Goal: Information Seeking & Learning: Find specific fact

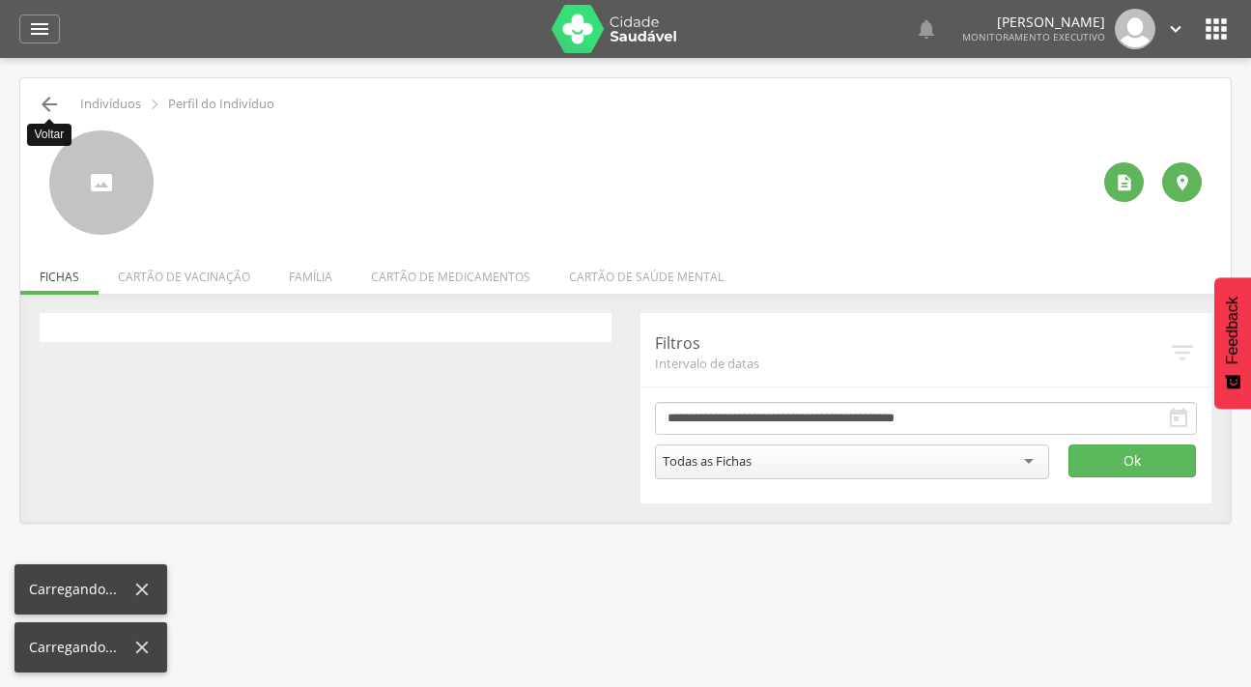
click at [49, 93] on icon "" at bounding box center [49, 104] width 23 height 23
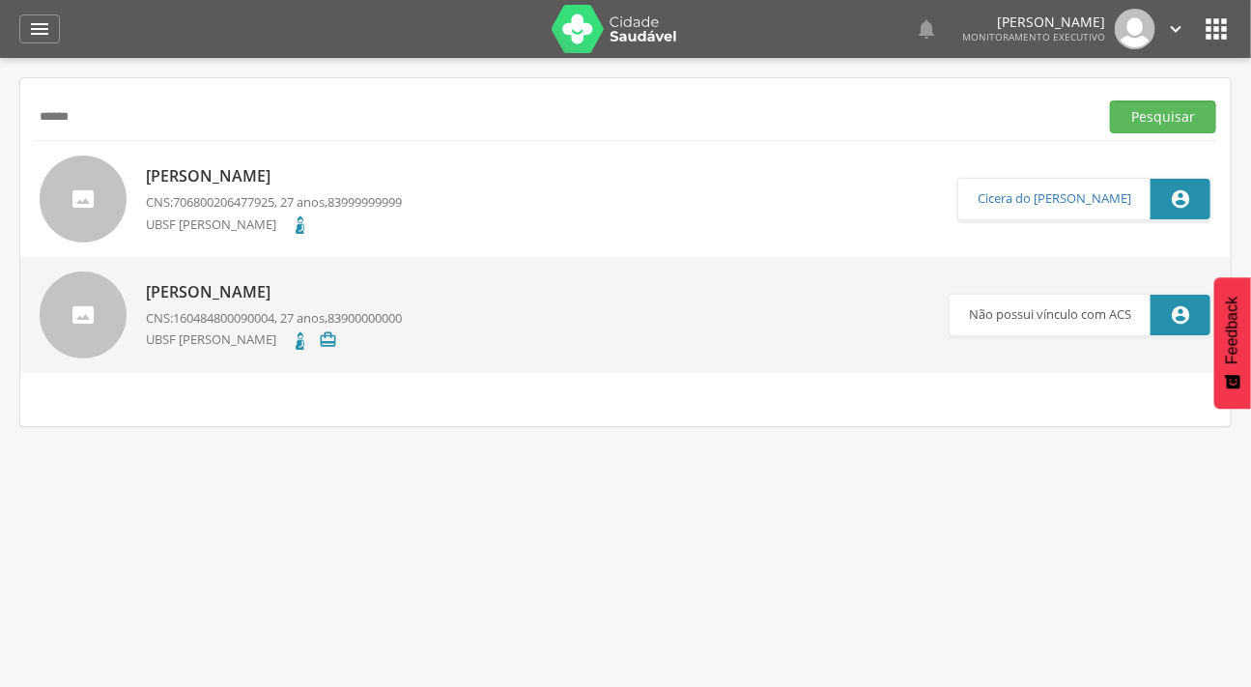
click at [95, 115] on input "******" at bounding box center [563, 116] width 1056 height 33
click at [1110, 100] on button "Pesquisar" at bounding box center [1163, 116] width 106 height 33
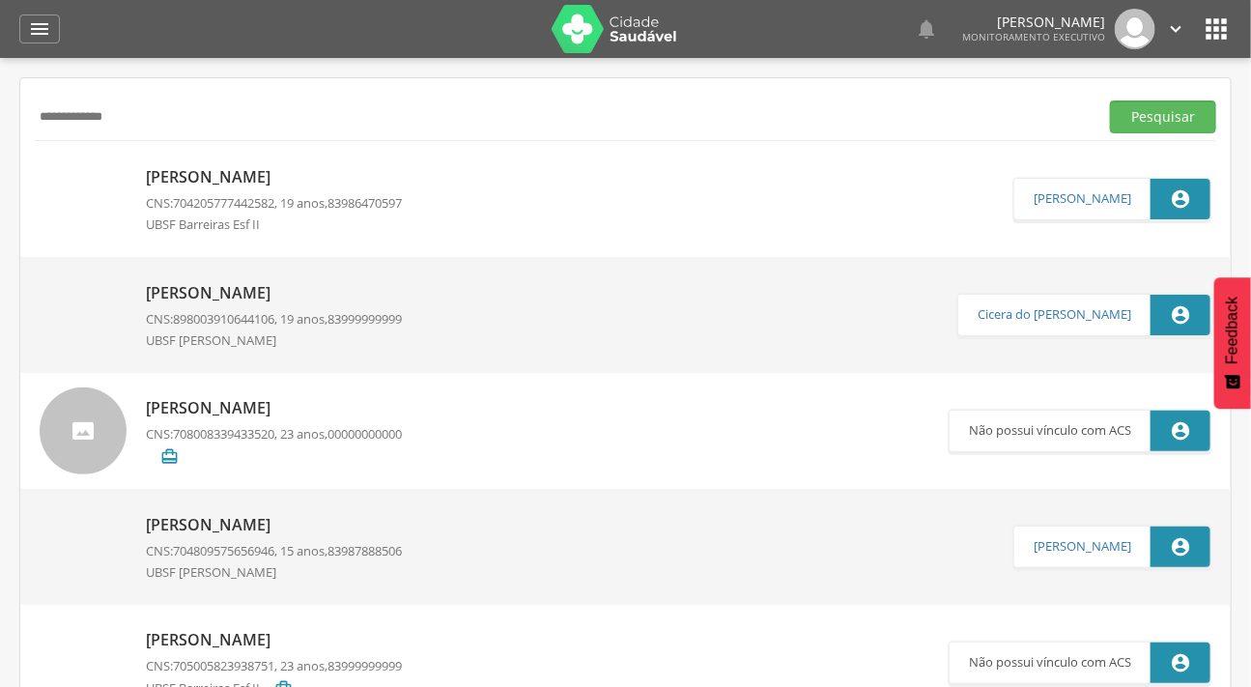
click at [171, 173] on p "[PERSON_NAME]" at bounding box center [274, 177] width 256 height 22
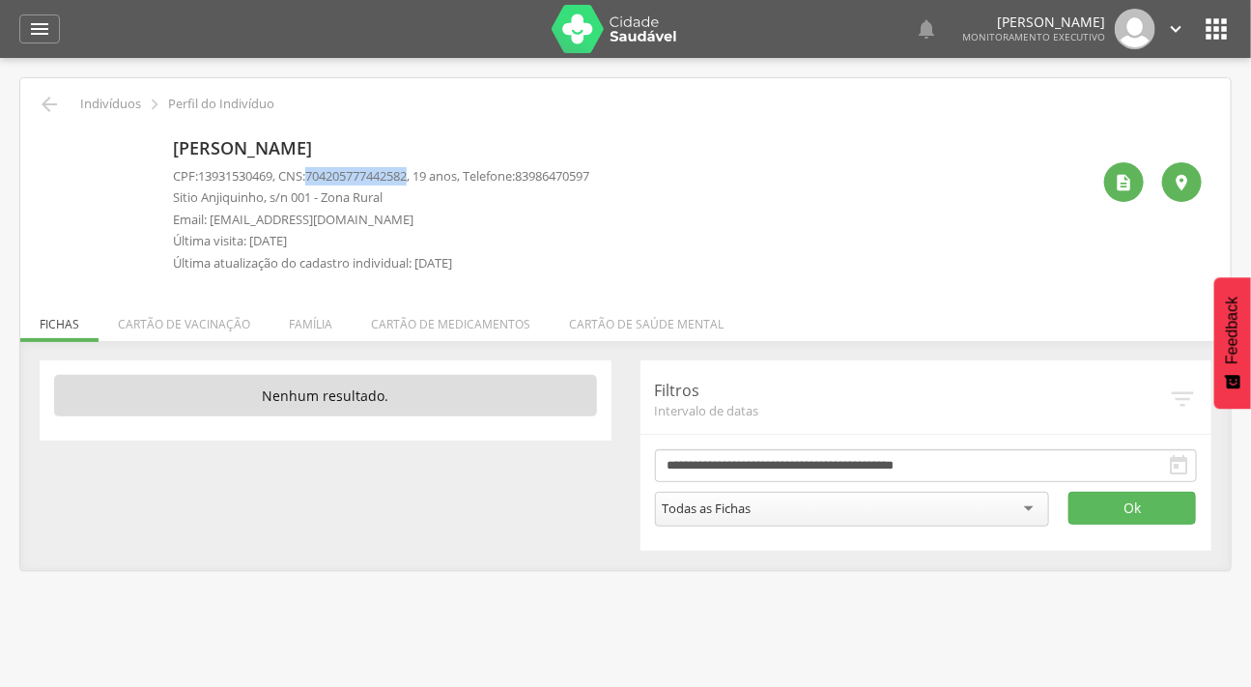
drag, startPoint x: 319, startPoint y: 174, endPoint x: 423, endPoint y: 183, distance: 104.7
click at [407, 183] on span "704205777442582" at bounding box center [355, 175] width 101 height 17
copy span "704205777442582"
click at [307, 317] on li "Família" at bounding box center [310, 319] width 82 height 45
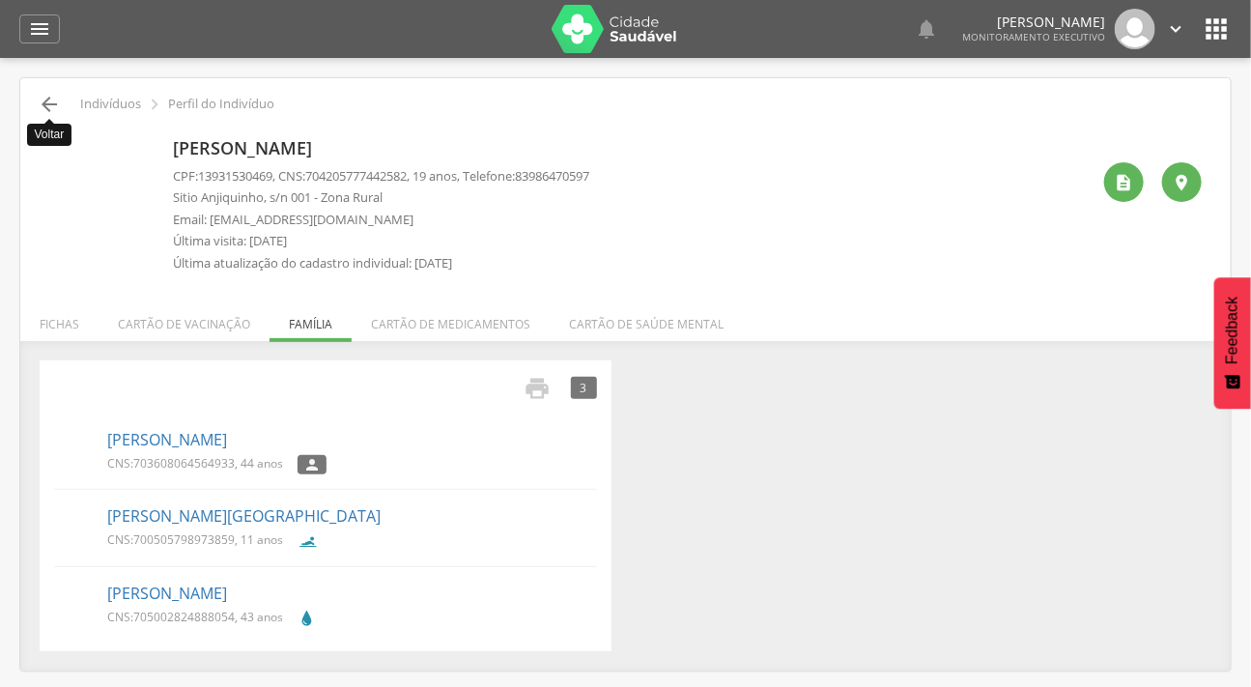
click at [43, 106] on icon "" at bounding box center [49, 104] width 23 height 23
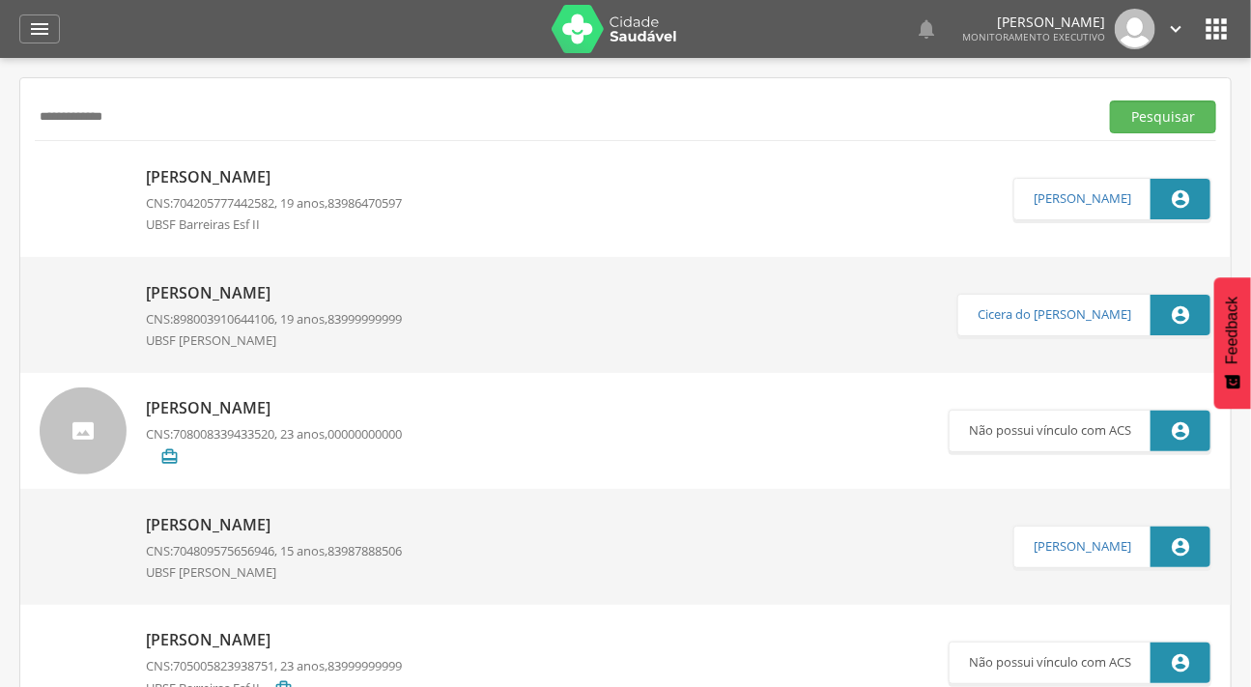
click at [190, 105] on input "**********" at bounding box center [563, 116] width 1056 height 33
type input "**********"
click at [1110, 100] on button "Pesquisar" at bounding box center [1163, 116] width 106 height 33
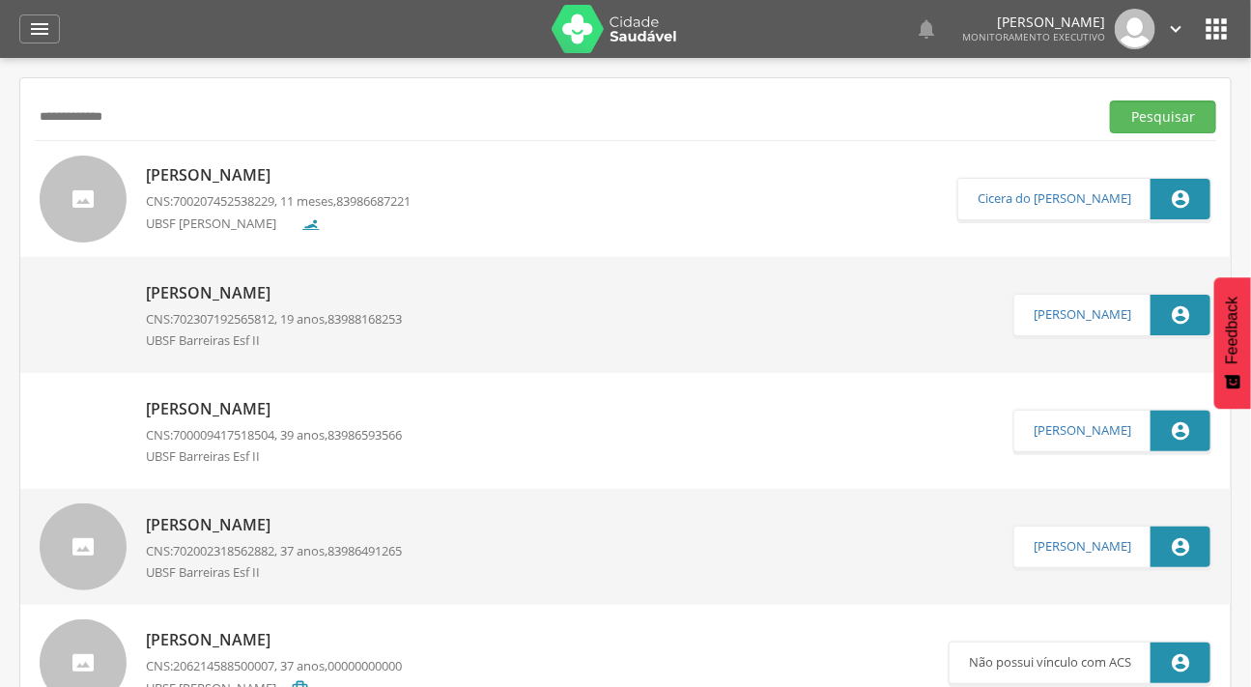
click at [212, 177] on p "[PERSON_NAME]" at bounding box center [278, 175] width 265 height 22
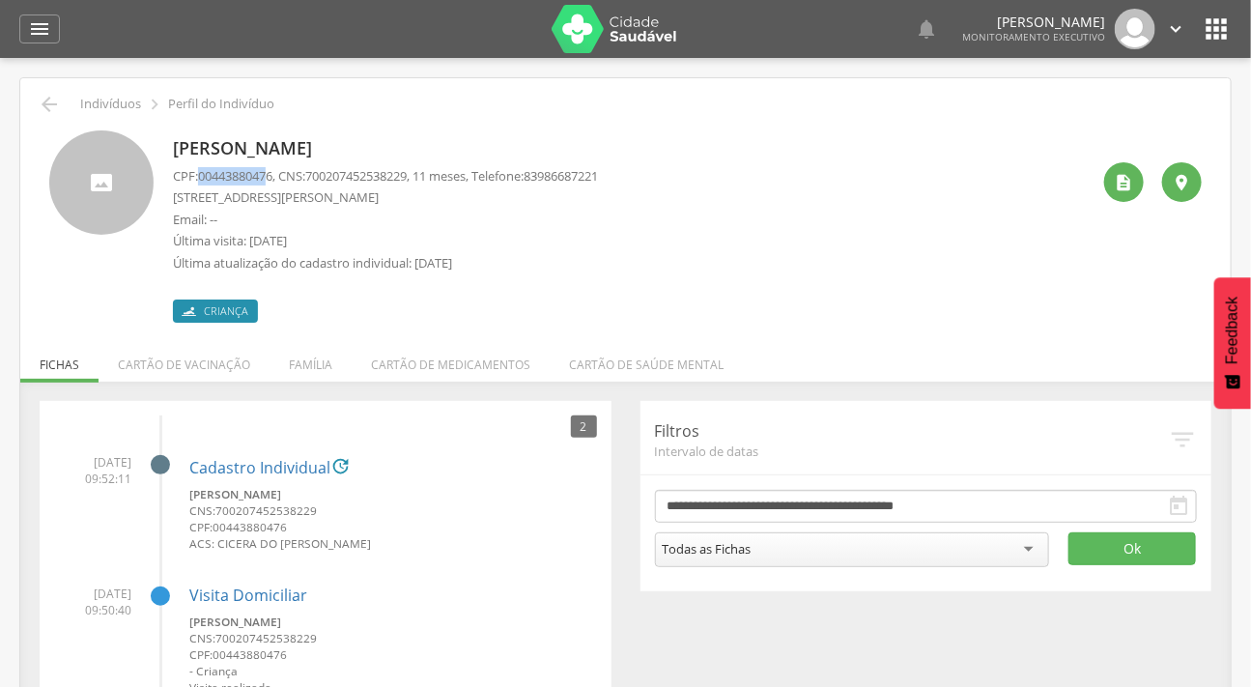
drag, startPoint x: 202, startPoint y: 175, endPoint x: 276, endPoint y: 176, distance: 74.4
click at [272, 176] on span "00443880476" at bounding box center [235, 175] width 74 height 17
click at [198, 174] on p "CPF: 00443880476 , CNS: [PHONE_NUMBER] , 11 meses, Telefone: [PHONE_NUMBER]" at bounding box center [385, 176] width 425 height 18
drag, startPoint x: 202, startPoint y: 174, endPoint x: 251, endPoint y: 177, distance: 49.3
click at [218, 175] on span "00443880476" at bounding box center [235, 175] width 74 height 17
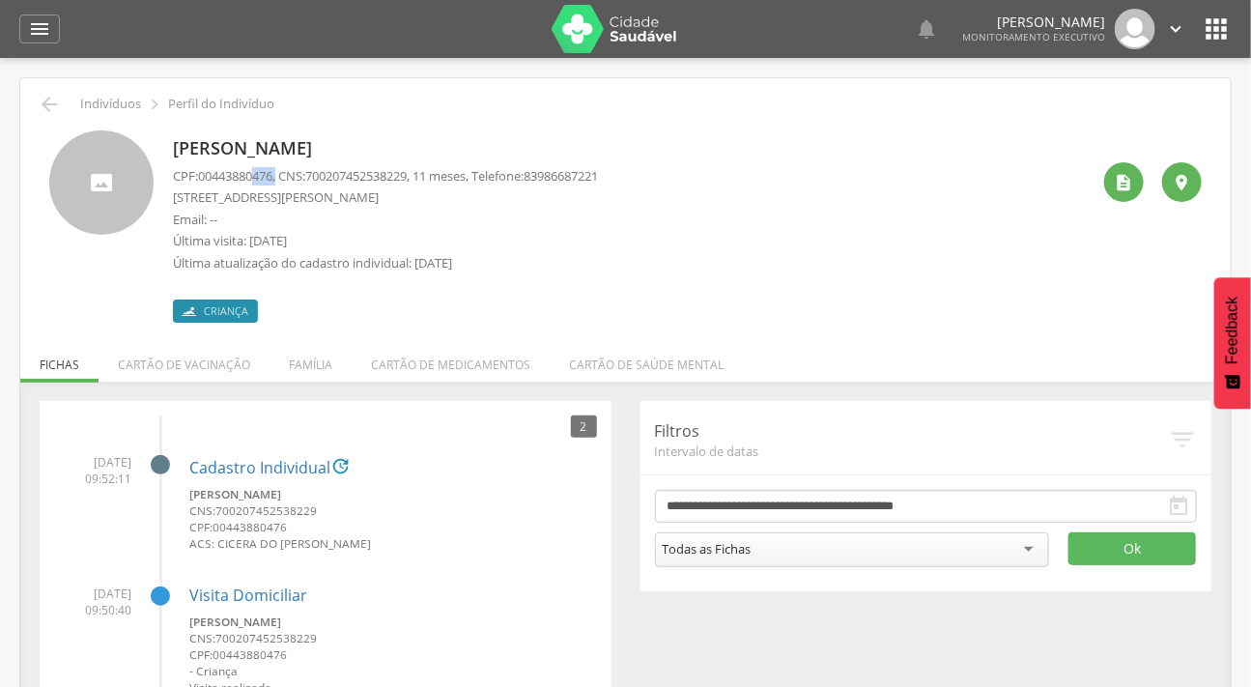
drag, startPoint x: 261, startPoint y: 179, endPoint x: 282, endPoint y: 179, distance: 21.2
click at [282, 179] on p "CPF: 00443880476 , CNS: [PHONE_NUMBER] , 11 meses, Telefone: [PHONE_NUMBER]" at bounding box center [385, 176] width 425 height 18
click at [272, 176] on span "00443880476" at bounding box center [235, 175] width 74 height 17
drag, startPoint x: 278, startPoint y: 174, endPoint x: 201, endPoint y: 168, distance: 77.5
click at [201, 168] on span "00443880476" at bounding box center [235, 175] width 74 height 17
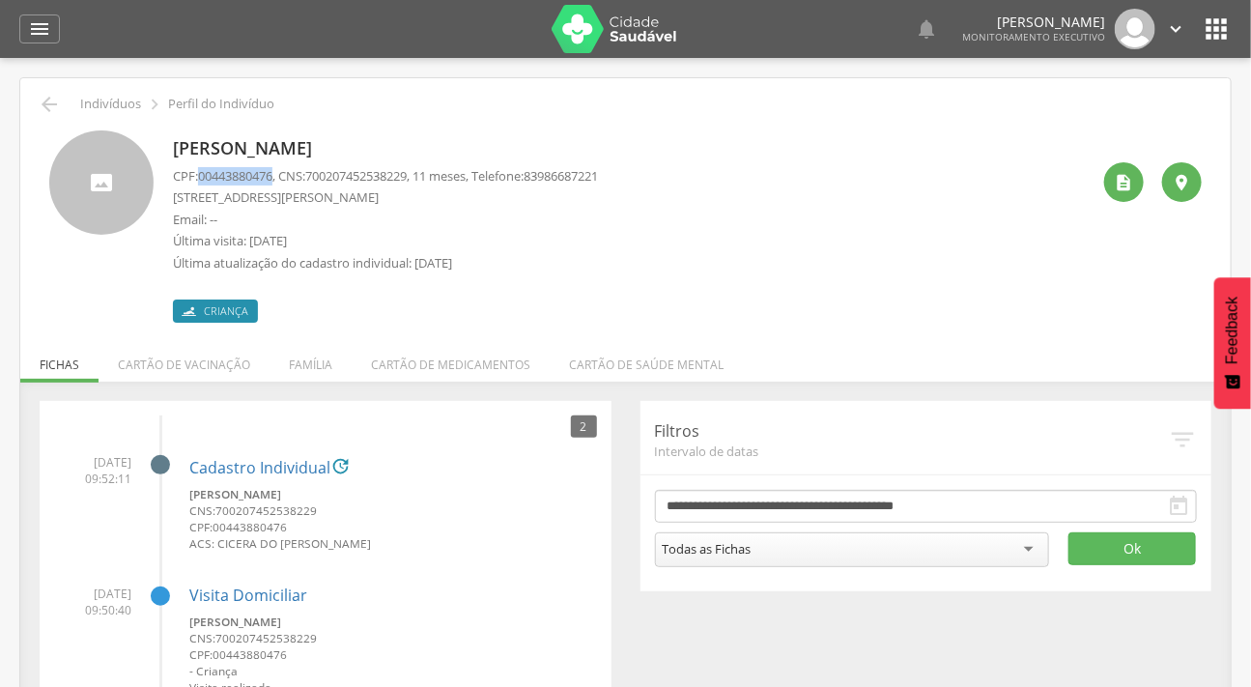
copy span "00443880476"
drag, startPoint x: 317, startPoint y: 174, endPoint x: 424, endPoint y: 179, distance: 107.3
click at [424, 179] on p "CPF: 00443880476 , CNS: [PHONE_NUMBER] , 11 meses, Telefone: [PHONE_NUMBER]" at bounding box center [385, 176] width 425 height 18
copy span "700207452538229"
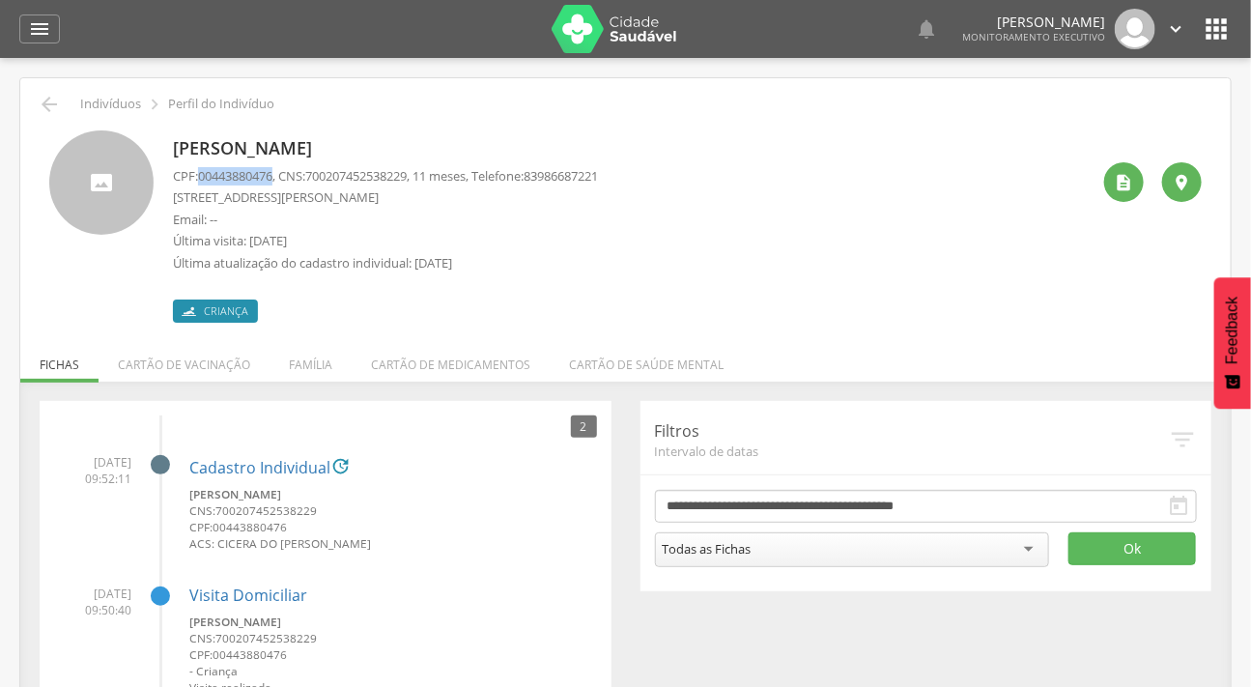
drag, startPoint x: 203, startPoint y: 176, endPoint x: 280, endPoint y: 183, distance: 77.6
click at [280, 183] on p "CPF: 00443880476 , CNS: [PHONE_NUMBER] , 11 meses, Telefone: [PHONE_NUMBER]" at bounding box center [385, 176] width 425 height 18
copy span "00443880476"
click at [44, 110] on icon "" at bounding box center [49, 104] width 23 height 23
click at [0, 0] on input "**********" at bounding box center [0, 0] width 0 height 0
